Goal: Transaction & Acquisition: Book appointment/travel/reservation

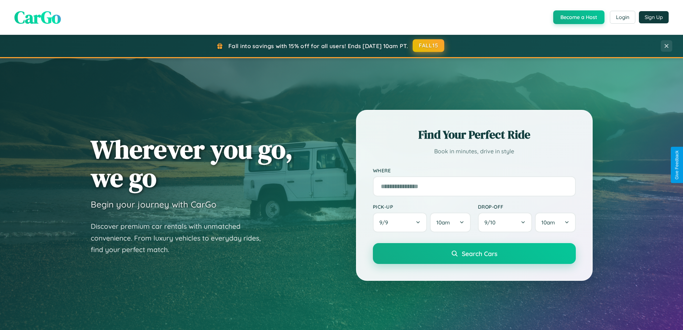
click at [429, 46] on button "FALL15" at bounding box center [429, 45] width 32 height 13
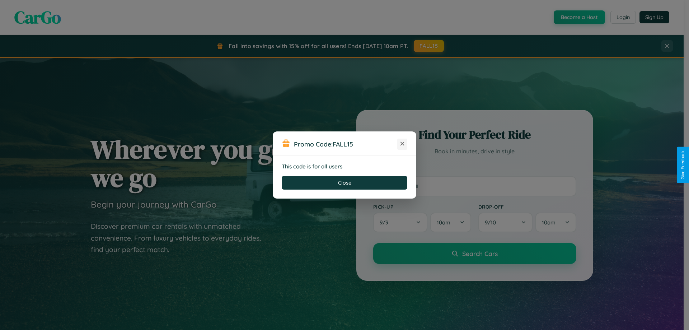
click at [402, 144] on icon at bounding box center [401, 143] width 7 height 7
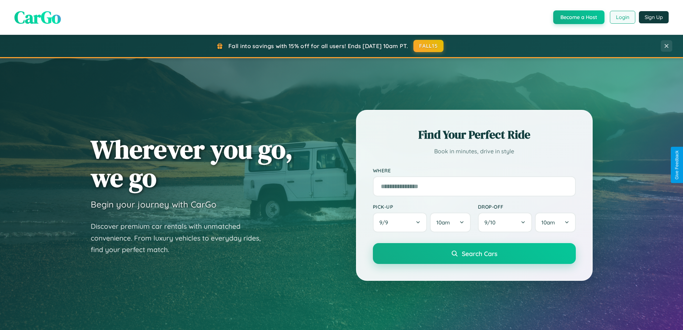
click at [622, 17] on button "Login" at bounding box center [622, 17] width 25 height 13
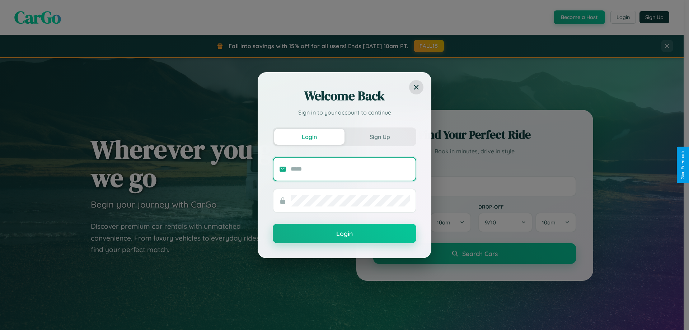
click at [350, 169] on input "text" at bounding box center [349, 168] width 119 height 11
type input "**********"
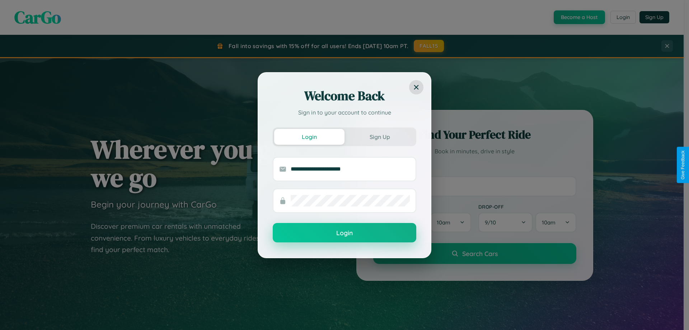
click at [344, 233] on button "Login" at bounding box center [344, 232] width 143 height 19
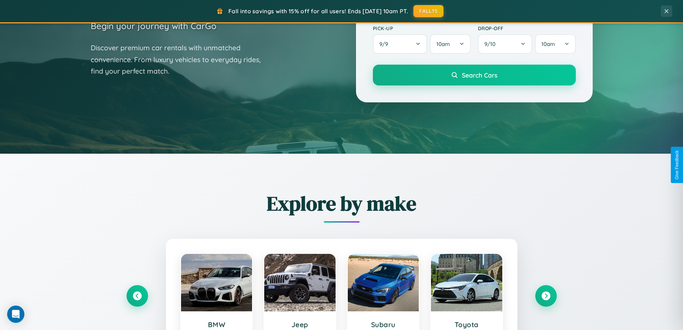
scroll to position [309, 0]
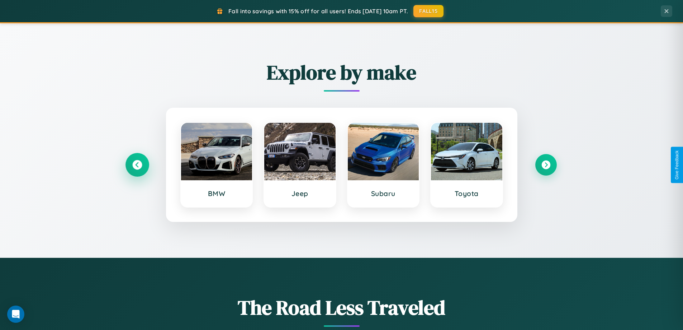
click at [137, 165] on icon at bounding box center [137, 165] width 10 height 10
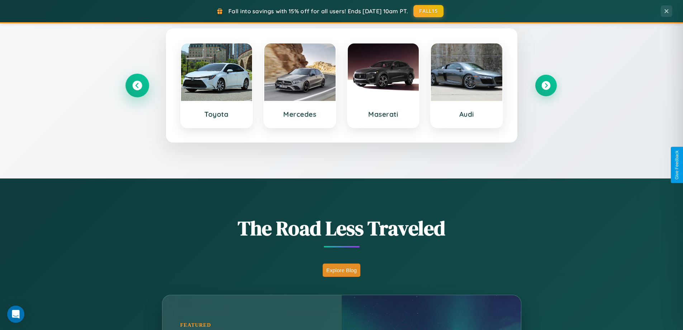
scroll to position [1152, 0]
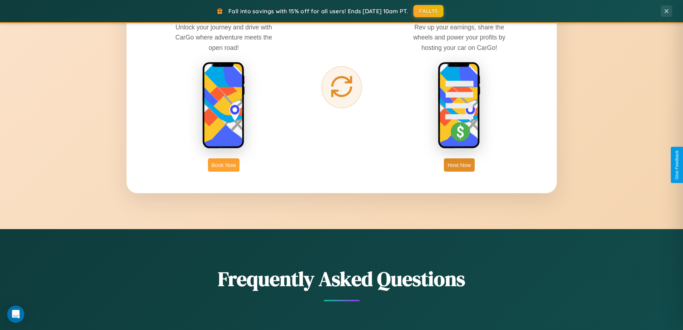
click at [224, 165] on button "Book Now" at bounding box center [224, 164] width 32 height 13
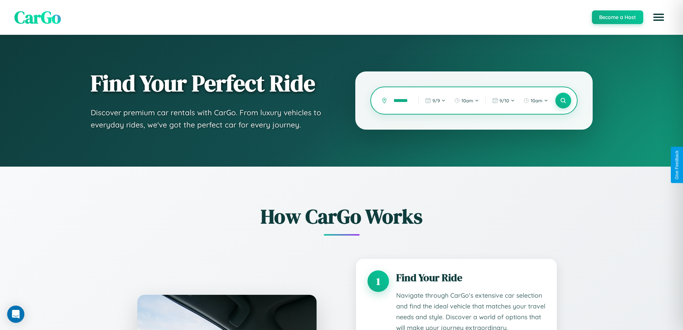
type input "**********"
